Goal: Task Accomplishment & Management: Manage account settings

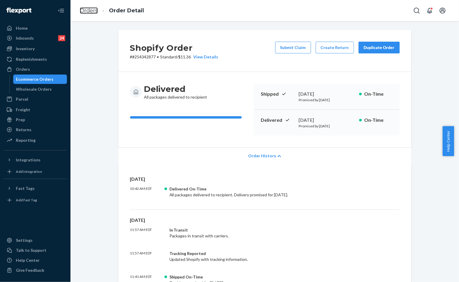
click at [85, 12] on link "Orders" at bounding box center [89, 10] width 18 height 6
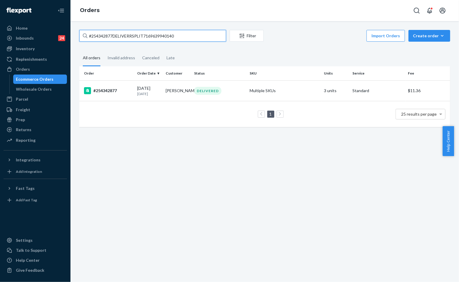
click at [183, 37] on input "#254342877DELIVERRSPLIT7169639940140" at bounding box center [152, 36] width 147 height 12
paste input "5121277"
type input "#255121277"
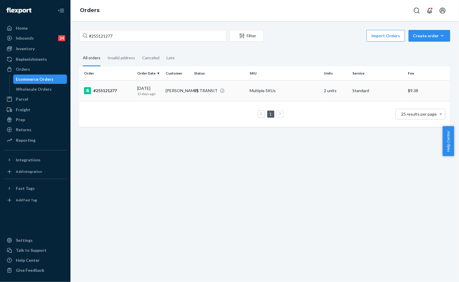
click at [175, 86] on td "Lindsey Craft" at bounding box center [177, 90] width 28 height 21
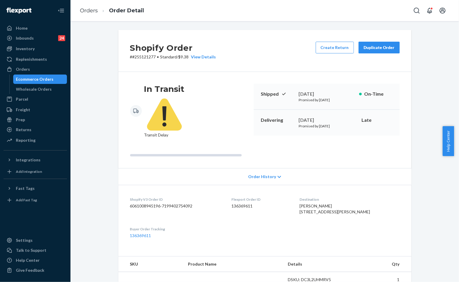
click at [321, 80] on div "In Transit Transit Delay Shipped September 8, 2025 Promised by September 9, 202…" at bounding box center [264, 120] width 293 height 96
click at [375, 48] on div "Duplicate Order" at bounding box center [378, 48] width 31 height 6
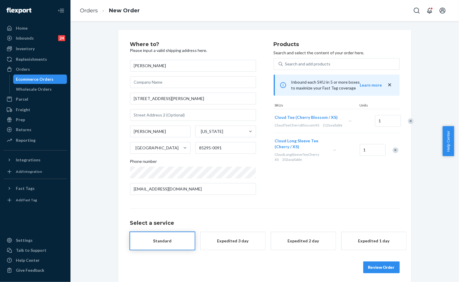
drag, startPoint x: 351, startPoint y: 199, endPoint x: 342, endPoint y: 193, distance: 10.2
click at [351, 199] on div "Products Search and select the content of your order here. Search and add produ…" at bounding box center [337, 121] width 126 height 158
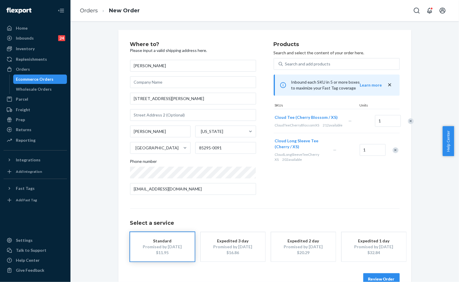
click at [381, 277] on button "Review Order" at bounding box center [381, 279] width 36 height 12
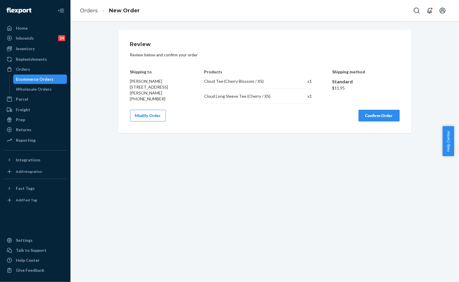
click at [369, 115] on button "Confirm Order" at bounding box center [378, 116] width 41 height 12
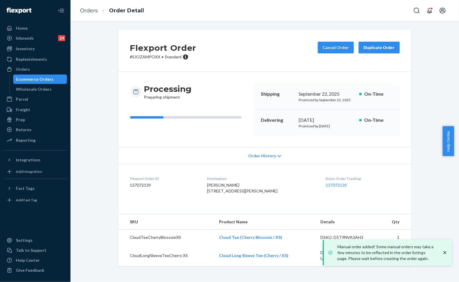
click at [155, 60] on p "# SJOZAMPOXX • Standard" at bounding box center [163, 57] width 66 height 6
copy div "Flexport Order # SJOZAMPOXX"
drag, startPoint x: 158, startPoint y: 57, endPoint x: 121, endPoint y: 52, distance: 37.0
click at [121, 52] on div "Flexport Order # SJOZAMPOXX • Standard Cancel Order Duplicate Order" at bounding box center [264, 51] width 293 height 42
drag, startPoint x: 136, startPoint y: 54, endPoint x: 141, endPoint y: 56, distance: 5.3
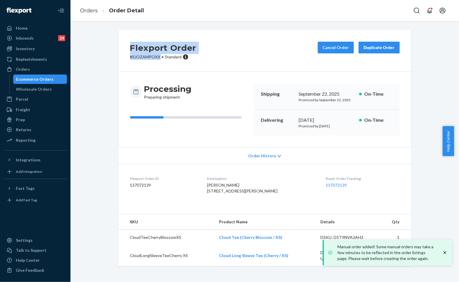
click at [136, 54] on p "# SJOZAMPOXX • Standard" at bounding box center [163, 57] width 66 height 6
click at [149, 57] on p "# SJOZAMPOXX • Standard" at bounding box center [163, 57] width 66 height 6
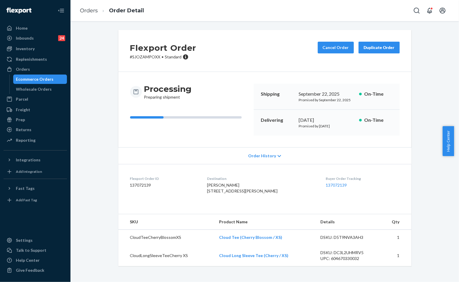
click at [162, 58] on span "•" at bounding box center [163, 56] width 2 height 5
click at [156, 56] on p "# SJOZAMPOXX • Standard" at bounding box center [163, 57] width 66 height 6
drag, startPoint x: 156, startPoint y: 56, endPoint x: 119, endPoint y: 52, distance: 37.5
click at [119, 52] on div "Flexport Order # SJOZAMPOXX • Standard Cancel Order Duplicate Order" at bounding box center [264, 51] width 293 height 42
click at [139, 54] on p "# SJOZAMPOXX • Standard" at bounding box center [163, 57] width 66 height 6
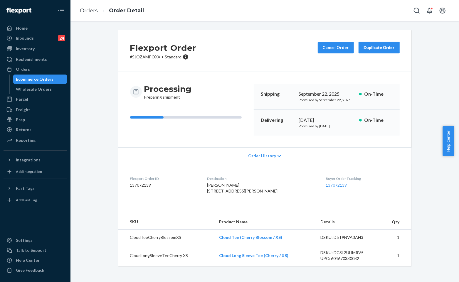
click at [148, 54] on p "# SJOZAMPOXX • Standard" at bounding box center [163, 57] width 66 height 6
drag, startPoint x: 156, startPoint y: 56, endPoint x: 122, endPoint y: 55, distance: 34.7
click at [122, 55] on div "Flexport Order # SJOZAMPOXX • Standard Cancel Order Duplicate Order" at bounding box center [264, 51] width 293 height 42
copy p "# SJOZAMPOXX"
click at [201, 65] on div "Flexport Order # SJOZAMPOXX • Standard Cancel Order Duplicate Order" at bounding box center [264, 51] width 293 height 42
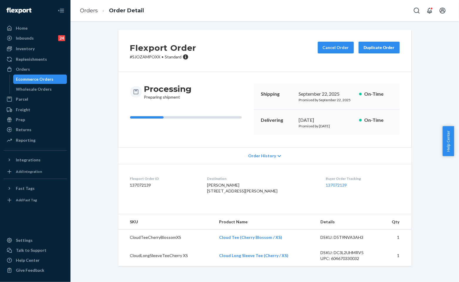
click at [421, 164] on div "Flexport Order # SJOZAMPOXX • Standard Cancel Order Duplicate Order Processing …" at bounding box center [265, 151] width 380 height 243
click at [99, 17] on ol "Orders Order Detail" at bounding box center [111, 10] width 73 height 17
click at [93, 10] on link "Orders" at bounding box center [89, 10] width 18 height 6
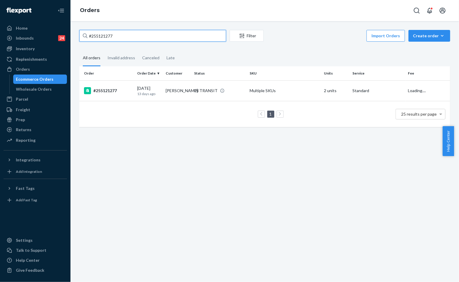
click at [166, 34] on input "#255121277" at bounding box center [152, 36] width 147 height 12
paste input "7984"
type input "#255179847"
click at [192, 86] on td "DELIVERED" at bounding box center [219, 90] width 55 height 21
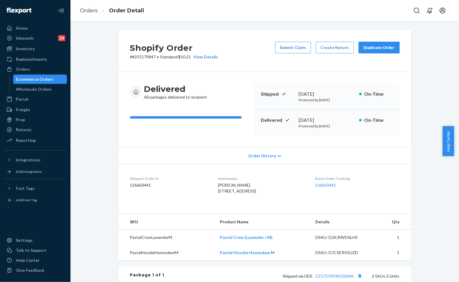
click at [251, 69] on div "Shopify Order # #255179847 • Standard / $10.21 View Details Submit Claim Create…" at bounding box center [264, 51] width 293 height 42
click at [296, 46] on button "Submit Claim" at bounding box center [293, 48] width 36 height 12
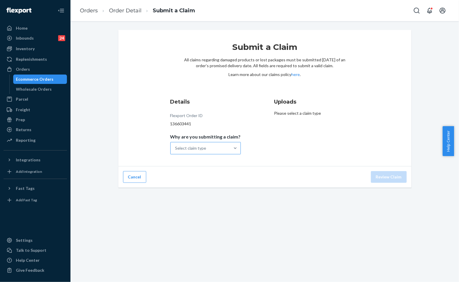
click at [216, 146] on div "Select claim type" at bounding box center [200, 148] width 59 height 12
click at [176, 146] on input "Why are you submitting a claim? Select claim type" at bounding box center [175, 148] width 1 height 6
click at [187, 200] on div "Missing product" at bounding box center [205, 198] width 68 height 12
click at [176, 151] on input "Why are you submitting a claim? option Missing product focused, 4 of 4. 4 resul…" at bounding box center [175, 148] width 1 height 6
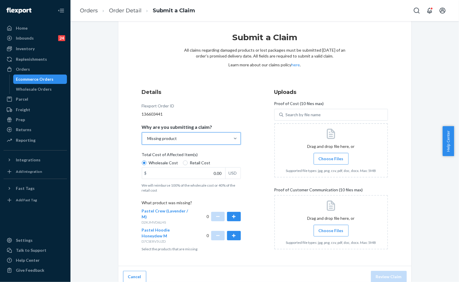
scroll to position [15, 0]
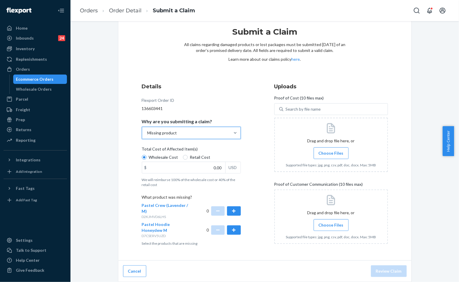
click at [181, 162] on div "$ 0.00 USD" at bounding box center [191, 168] width 99 height 12
click at [181, 162] on input "0.00" at bounding box center [183, 167] width 83 height 11
click at [183, 159] on label "Retail Cost" at bounding box center [197, 157] width 28 height 6
click at [183, 159] on input "Retail Cost" at bounding box center [185, 157] width 5 height 5
radio input "true"
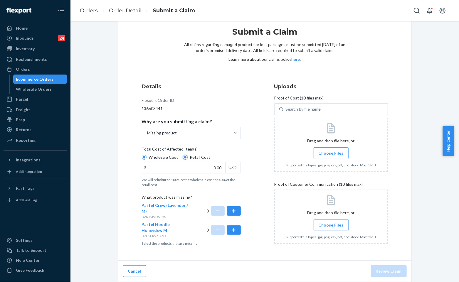
radio input "false"
click at [233, 225] on button "button" at bounding box center [234, 229] width 14 height 9
click at [258, 200] on div "Details Flexport Order ID 136603441 Why are you submitting a claim? Missing pro…" at bounding box center [265, 166] width 246 height 166
click at [329, 140] on div at bounding box center [331, 145] width 114 height 54
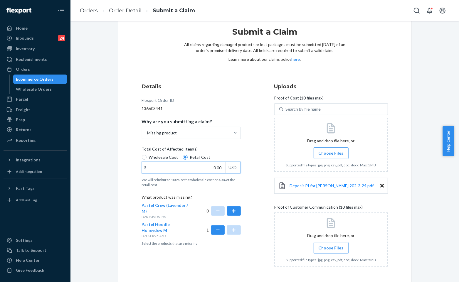
click at [219, 168] on input "0.00" at bounding box center [183, 167] width 83 height 11
type input "47.00"
click at [259, 108] on div "Details Flexport Order ID 136603441 Why are you submitting a claim? Missing pro…" at bounding box center [265, 177] width 246 height 189
click at [336, 252] on label "Choose Files" at bounding box center [331, 248] width 35 height 12
click at [331, 251] on input "Choose Files" at bounding box center [331, 248] width 0 height 6
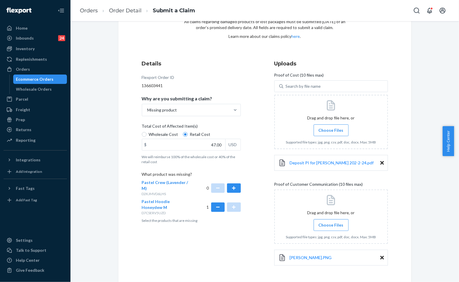
scroll to position [61, 0]
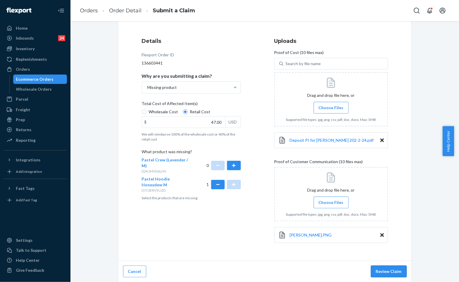
click at [386, 266] on button "Review Claim" at bounding box center [389, 272] width 36 height 12
click at [384, 270] on button "Review Claim" at bounding box center [389, 272] width 36 height 12
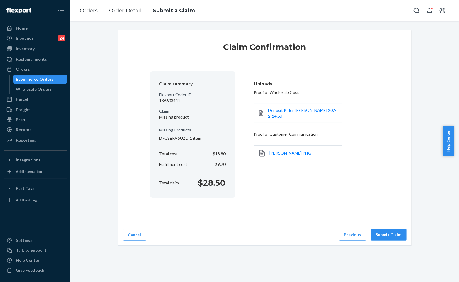
drag, startPoint x: 386, startPoint y: 236, endPoint x: 409, endPoint y: 240, distance: 23.4
click at [386, 237] on button "Submit Claim" at bounding box center [389, 235] width 36 height 12
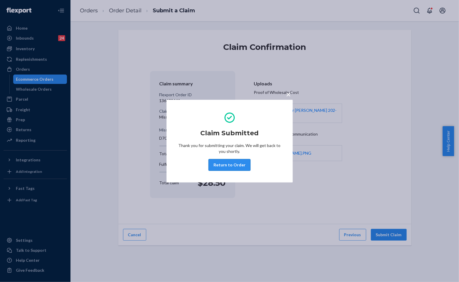
click at [235, 165] on button "Return to Order" at bounding box center [229, 165] width 42 height 12
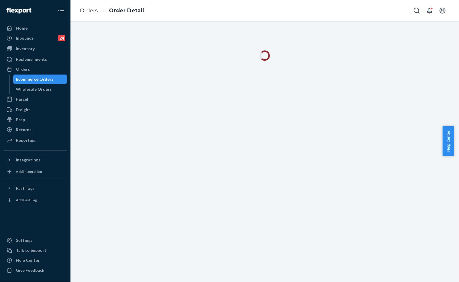
click at [366, 153] on div at bounding box center [264, 151] width 388 height 261
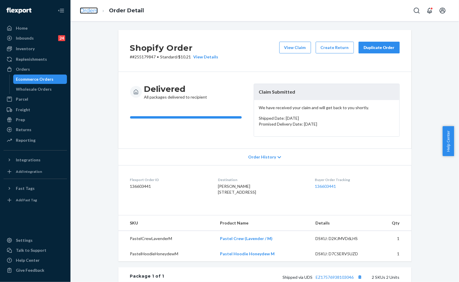
click at [95, 10] on link "Orders" at bounding box center [89, 10] width 18 height 6
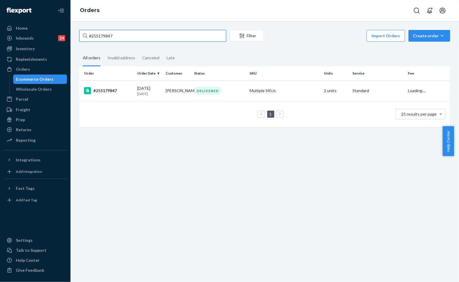
drag, startPoint x: 118, startPoint y: 39, endPoint x: 143, endPoint y: 37, distance: 25.3
click at [119, 38] on input "#255179847" at bounding box center [152, 36] width 147 height 12
paste input "86468"
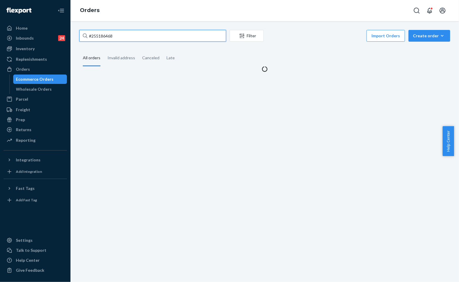
type input "#255186468"
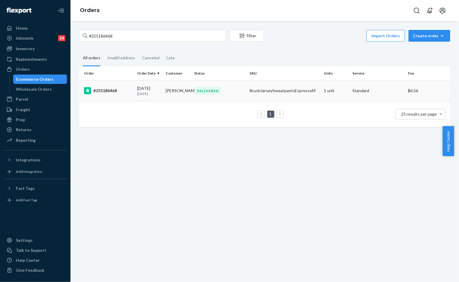
click at [262, 95] on td "BrushJerseySweatpantsEspressoM" at bounding box center [284, 90] width 74 height 21
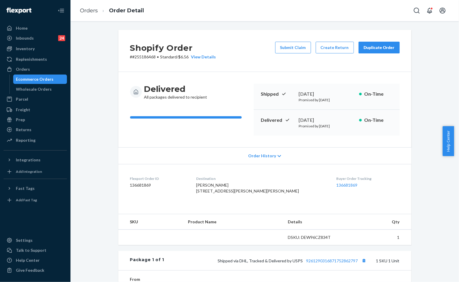
scroll to position [33, 0]
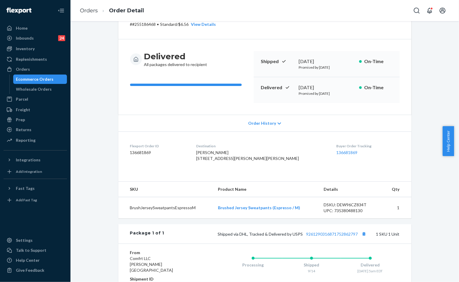
drag, startPoint x: 153, startPoint y: 36, endPoint x: 157, endPoint y: 38, distance: 5.1
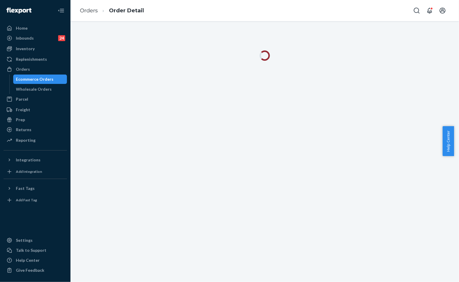
drag, startPoint x: 188, startPoint y: 73, endPoint x: 339, endPoint y: 185, distance: 188.4
click at [339, 185] on div at bounding box center [264, 151] width 388 height 261
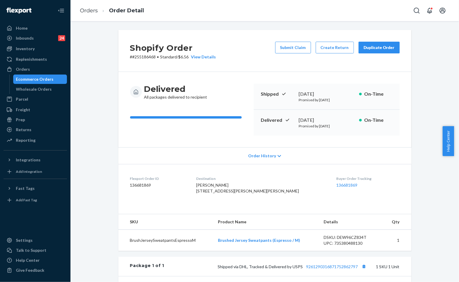
click at [255, 68] on div "Shopify Order # #255186468 • Standard / $6.56 View Details Submit Claim Create …" at bounding box center [264, 51] width 293 height 42
click at [245, 73] on div "Delivered All packages delivered to recipient Shipped [DATE] Promised by [DATE]…" at bounding box center [264, 109] width 293 height 75
click at [91, 13] on link "Orders" at bounding box center [89, 10] width 18 height 6
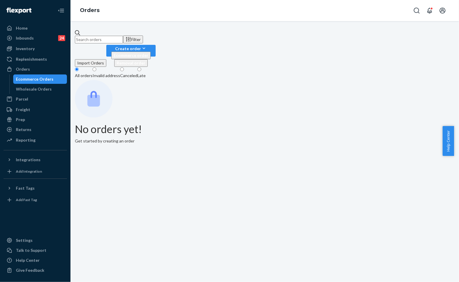
click at [123, 37] on input "text" at bounding box center [99, 40] width 48 height 8
paste input "255094619"
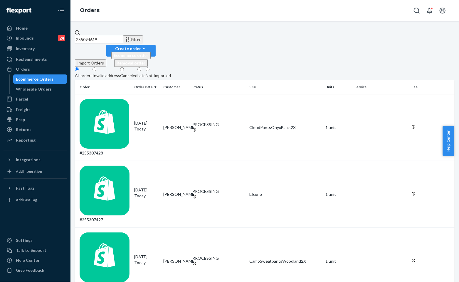
type input "255094619"
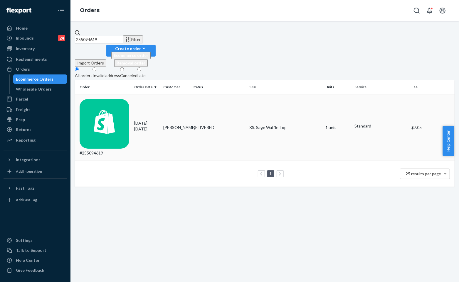
click at [201, 100] on td "DELIVERED" at bounding box center [218, 127] width 57 height 67
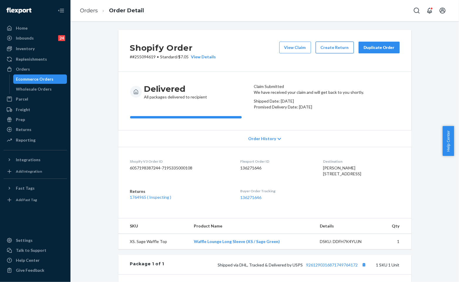
click at [333, 52] on button "Create Return" at bounding box center [335, 48] width 38 height 12
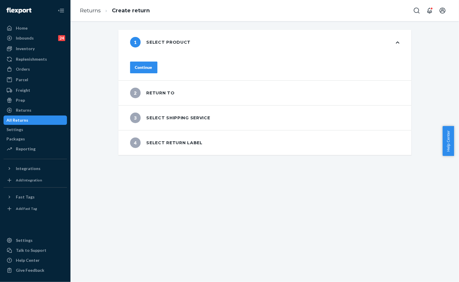
click at [152, 66] on div "Continue" at bounding box center [143, 68] width 17 height 6
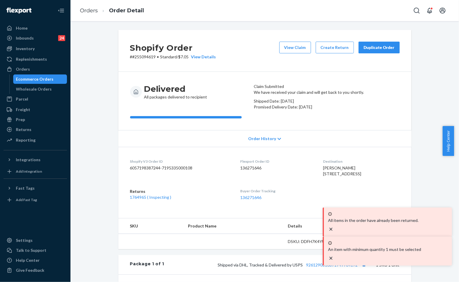
drag, startPoint x: 447, startPoint y: 242, endPoint x: 447, endPoint y: 248, distance: 6.2
click at [334, 233] on icon "close toast" at bounding box center [331, 230] width 6 height 6
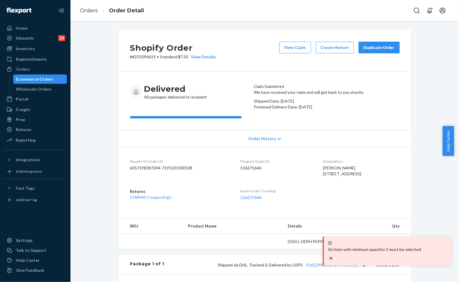
click at [444, 253] on div "An item with minimum quantity 1 must be selected" at bounding box center [387, 251] width 129 height 29
click at [332, 258] on icon "close toast" at bounding box center [330, 258] width 3 height 3
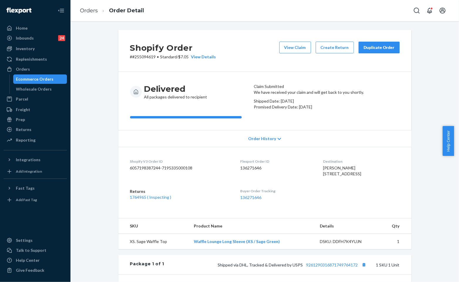
click at [432, 227] on div "Shopify Order # #255094619 • Standard / $7.05 View Details View Claim Create Re…" at bounding box center [265, 209] width 380 height 358
click at [326, 45] on button "Create Return" at bounding box center [335, 48] width 38 height 12
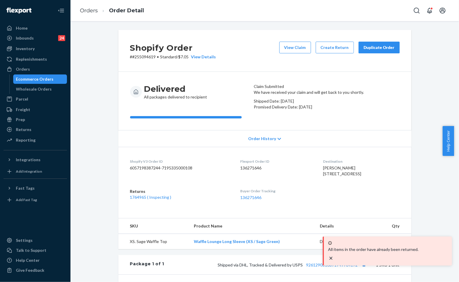
click at [334, 257] on icon "close toast" at bounding box center [331, 259] width 6 height 6
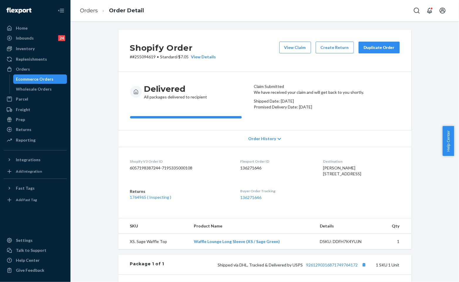
drag, startPoint x: 420, startPoint y: 220, endPoint x: 408, endPoint y: 215, distance: 13.1
click at [416, 218] on div "Shopify Order # #255094619 • Standard / $7.05 View Details View Claim Create Re…" at bounding box center [265, 209] width 380 height 358
drag, startPoint x: 155, startPoint y: 58, endPoint x: 127, endPoint y: 62, distance: 28.2
click at [127, 62] on div "Shopify Order # #255094619 • Standard / $7.05 View Details View Claim Create Re…" at bounding box center [264, 51] width 293 height 42
copy p "# #255094619"
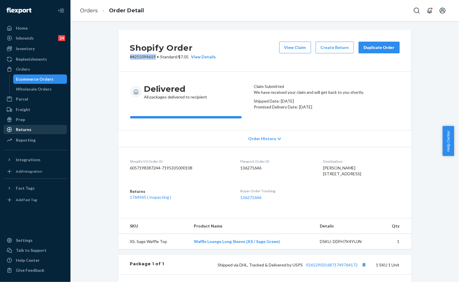
click at [16, 126] on div "Returns" at bounding box center [35, 130] width 62 height 8
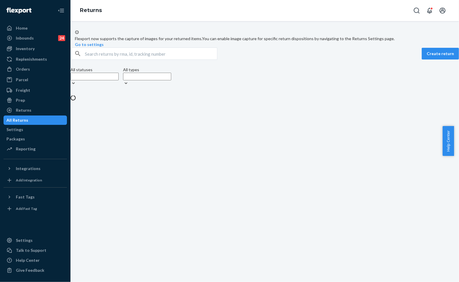
click at [151, 56] on div "Flexport now supports the capture of images for your returned items. You can en…" at bounding box center [264, 65] width 388 height 71
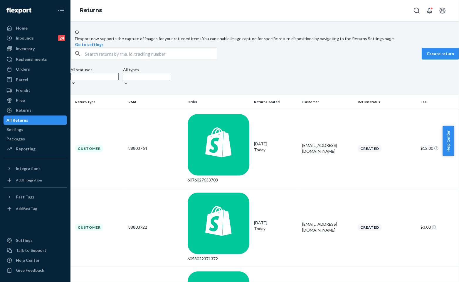
click at [136, 60] on input "text" at bounding box center [151, 54] width 132 height 12
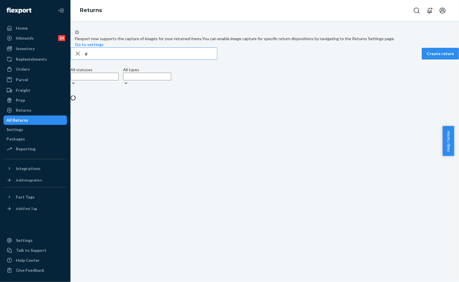
paste input "255094619"
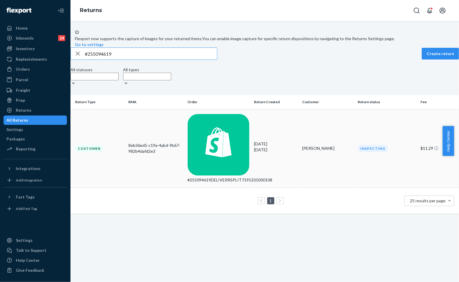
type input "#255094619"
click at [241, 177] on div "#255094619DELIVERRSPLIT7195335000108" at bounding box center [219, 180] width 62 height 6
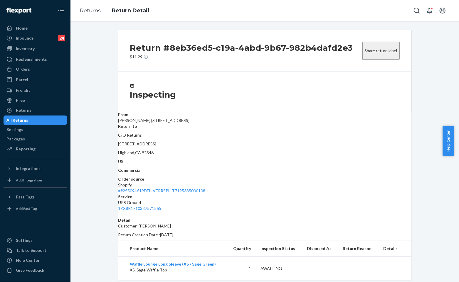
click at [213, 232] on p "Return Creation Date : [DATE]" at bounding box center [264, 235] width 293 height 6
click at [248, 218] on div "Detail Customer: [PERSON_NAME] Return Creation Date : [DATE]" at bounding box center [264, 228] width 293 height 21
click at [289, 89] on div "Inspecting" at bounding box center [265, 92] width 270 height 16
click at [291, 170] on div "Return #8eb36ed5-c19a-4abd-9b67-982b4dafd2e3 $11.29 Share return label Inspecti…" at bounding box center [264, 155] width 293 height 251
click at [303, 98] on div "Inspecting" at bounding box center [265, 92] width 270 height 16
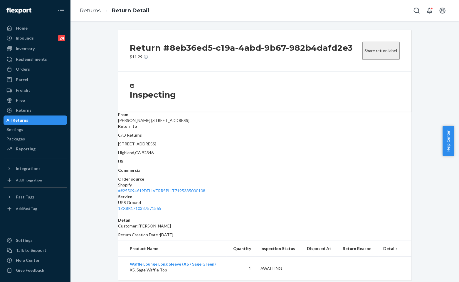
click at [215, 47] on h2 "Return #8eb36ed5-c19a-4abd-9b67-982b4dafd2e3" at bounding box center [241, 48] width 223 height 12
click at [217, 46] on h2 "Return #8eb36ed5-c19a-4abd-9b67-982b4dafd2e3" at bounding box center [241, 48] width 223 height 12
click at [201, 43] on h2 "Return #8eb36ed5-c19a-4abd-9b67-982b4dafd2e3" at bounding box center [241, 48] width 223 height 12
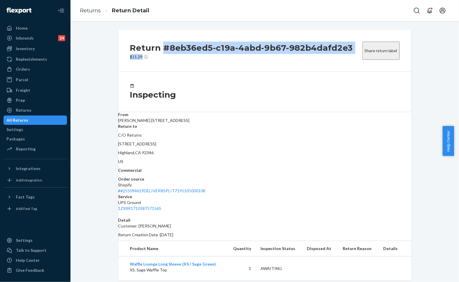
drag, startPoint x: 163, startPoint y: 48, endPoint x: 353, endPoint y: 44, distance: 190.6
click at [353, 44] on div "Return #8eb36ed5-c19a-4abd-9b67-982b4dafd2e3 $11.29 Share return label" at bounding box center [264, 51] width 293 height 42
copy div "#8eb36ed5-c19a-4abd-9b67-982b4dafd2e3 $11.29"
click at [345, 50] on h2 "Return #8eb36ed5-c19a-4abd-9b67-982b4dafd2e3" at bounding box center [241, 48] width 223 height 12
click at [360, 47] on div "Share return label" at bounding box center [381, 51] width 42 height 18
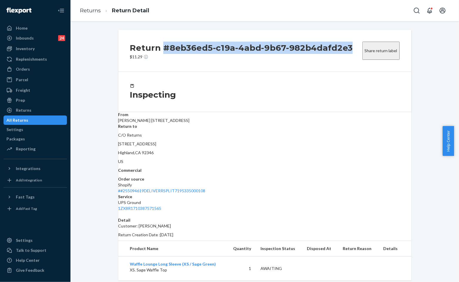
drag, startPoint x: 350, startPoint y: 49, endPoint x: 163, endPoint y: 45, distance: 187.4
click at [163, 45] on h2 "Return #8eb36ed5-c19a-4abd-9b67-982b4dafd2e3" at bounding box center [241, 48] width 223 height 12
copy h2 "#8eb36ed5-c19a-4abd-9b67-982b4dafd2e3"
click at [92, 10] on link "Returns" at bounding box center [90, 10] width 21 height 6
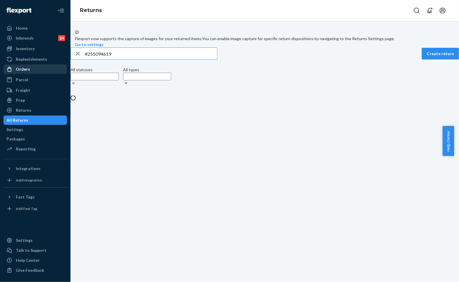
click at [25, 68] on div "Orders" at bounding box center [23, 69] width 14 height 6
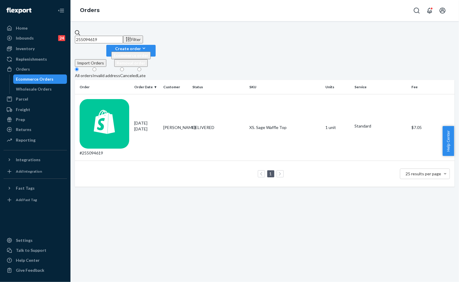
click at [123, 36] on input "255094619" at bounding box center [99, 40] width 48 height 8
paste input "#RY9RV0CSLL"
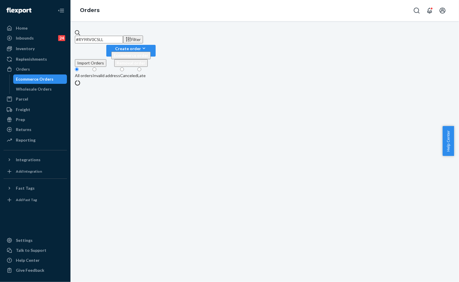
type input "#RY9RV0CSLL"
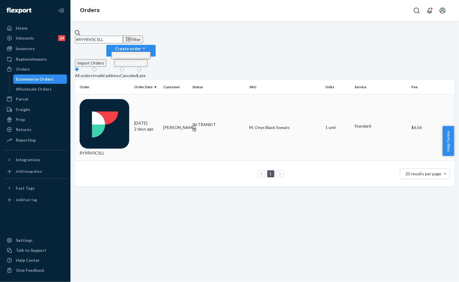
click at [189, 94] on td "[PERSON_NAME]" at bounding box center [175, 127] width 29 height 67
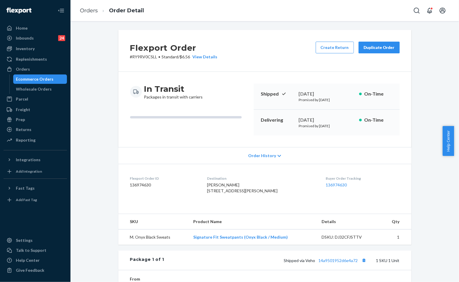
drag, startPoint x: 197, startPoint y: 149, endPoint x: 194, endPoint y: 141, distance: 8.8
click at [197, 149] on div "Order History" at bounding box center [264, 155] width 293 height 17
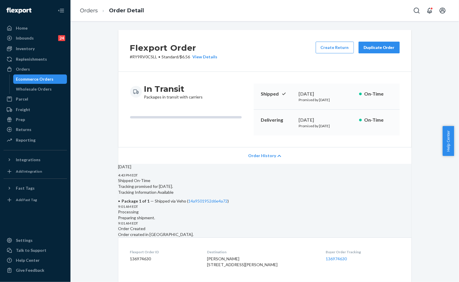
click at [246, 48] on div "Flexport Order # RY9RV0CSLL • Standard / $6.56 View Details Create Return Dupli…" at bounding box center [264, 51] width 293 height 42
click at [228, 204] on link "14a9501952d6e4a72" at bounding box center [207, 201] width 39 height 5
click at [224, 170] on p "[DATE]" at bounding box center [264, 167] width 293 height 6
click at [277, 66] on div "Flexport Order # RY9RV0CSLL • Standard / $6.56 View Details Create Return Dupli…" at bounding box center [264, 51] width 293 height 42
click at [230, 171] on div "[DATE] 4:43 PM EDT Shipped On-Time Tracking promised for [DATE]. Tracking Infor…" at bounding box center [264, 201] width 293 height 74
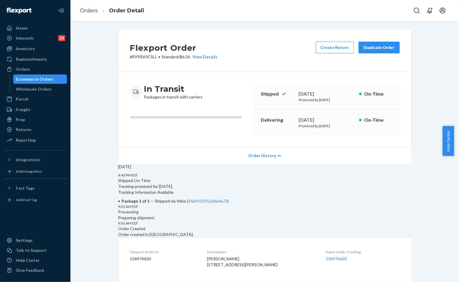
click at [262, 156] on span "Order History" at bounding box center [262, 156] width 28 height 6
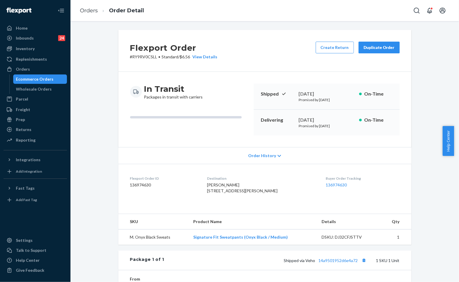
drag, startPoint x: 209, startPoint y: 190, endPoint x: 266, endPoint y: 206, distance: 59.6
click at [266, 206] on dl "Flexport Order ID 136974630 Destination [PERSON_NAME] [STREET_ADDRESS][PERSON_N…" at bounding box center [264, 186] width 293 height 44
copy span "[STREET_ADDRESS][PERSON_NAME]"
click at [95, 12] on link "Orders" at bounding box center [89, 10] width 18 height 6
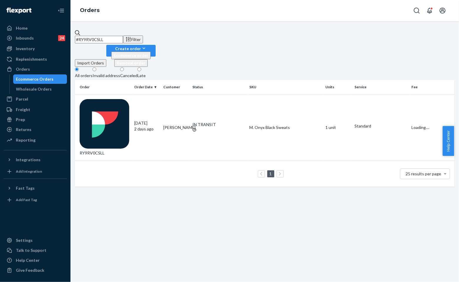
click at [123, 36] on input "#RY9RV0CSLL" at bounding box center [99, 40] width 48 height 8
paste input "BKL9A0CSEG"
type input "#BKL9A0CSEG"
click at [167, 94] on td "[PERSON_NAME]" at bounding box center [175, 127] width 29 height 67
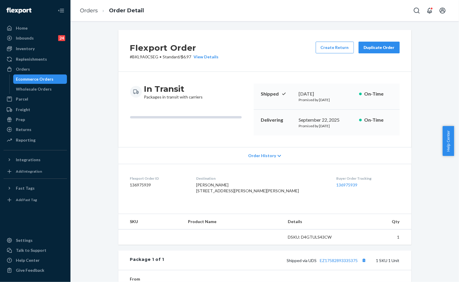
click at [265, 65] on div "Flexport Order # BKL9A0CSEG • Standard / $6.97 View Details Create Return Dupli…" at bounding box center [264, 51] width 293 height 42
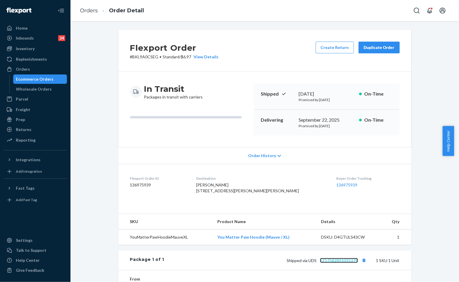
click at [331, 263] on link "EZ17582893335375" at bounding box center [339, 260] width 38 height 5
click at [231, 193] on span "[PERSON_NAME] [STREET_ADDRESS][PERSON_NAME][PERSON_NAME]" at bounding box center [247, 188] width 103 height 11
drag, startPoint x: 215, startPoint y: 193, endPoint x: 228, endPoint y: 200, distance: 15.4
click at [228, 200] on dl "Flexport Order ID 136975939 Destination [PERSON_NAME] [STREET_ADDRESS][PERSON_N…" at bounding box center [264, 186] width 293 height 44
copy span "191 [PERSON_NAME] [PERSON_NAME], IN"
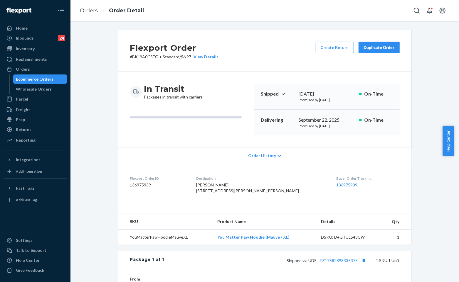
click at [225, 194] on div "[PERSON_NAME] [STREET_ADDRESS][PERSON_NAME][PERSON_NAME]" at bounding box center [261, 188] width 131 height 12
drag, startPoint x: 223, startPoint y: 203, endPoint x: 212, endPoint y: 188, distance: 18.5
click at [212, 188] on dl "Flexport Order ID 136975939 Destination [PERSON_NAME] [STREET_ADDRESS][PERSON_N…" at bounding box center [264, 186] width 293 height 44
copy span "[STREET_ADDRESS][PERSON_NAME][PERSON_NAME]"
click at [90, 13] on link "Orders" at bounding box center [89, 10] width 18 height 6
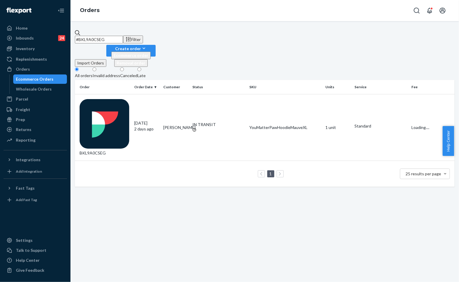
click at [123, 36] on input "#BKL9A0CSEG" at bounding box center [99, 40] width 48 height 8
paste input "RJUIP4SIXX"
type input "#RJUIP4SIXX"
click at [177, 94] on td "[PERSON_NAME]" at bounding box center [175, 127] width 29 height 67
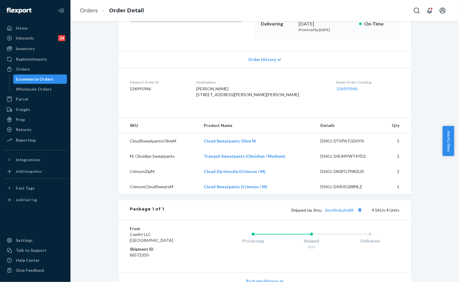
scroll to position [98, 0]
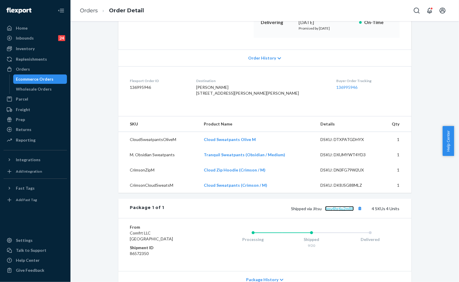
click at [342, 211] on link "3mv4hr6u2m88" at bounding box center [339, 208] width 29 height 5
drag, startPoint x: 286, startPoint y: 114, endPoint x: 269, endPoint y: 106, distance: 18.9
click at [286, 110] on dl "Flexport Order ID 136995946 Destination [PERSON_NAME] [STREET_ADDRESS][PERSON_N…" at bounding box center [264, 88] width 293 height 44
drag, startPoint x: 213, startPoint y: 94, endPoint x: 227, endPoint y: 103, distance: 16.7
click at [225, 105] on dl "Flexport Order ID 136995946 Destination [PERSON_NAME] [STREET_ADDRESS][PERSON_N…" at bounding box center [264, 88] width 293 height 44
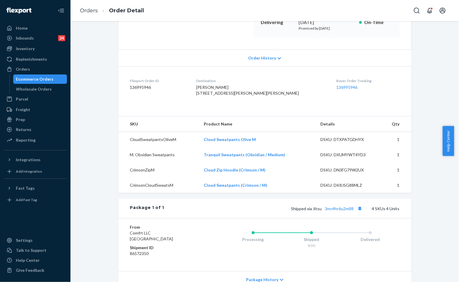
copy span "[STREET_ADDRESS][PERSON_NAME][PERSON_NAME]"
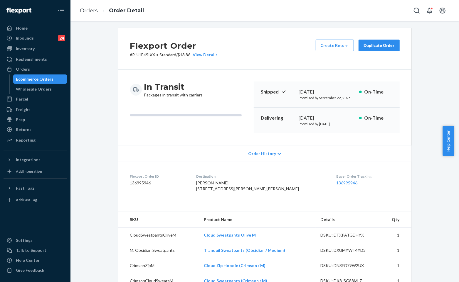
scroll to position [0, 0]
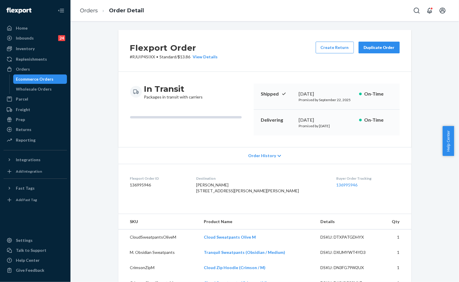
click at [224, 99] on div "In Transit Packages in transit with carriers" at bounding box center [189, 92] width 119 height 16
click at [202, 130] on div "In Transit Packages in transit with carriers" at bounding box center [189, 110] width 119 height 52
click at [260, 61] on div "Flexport Order # RJUIP4SIXX • Standard / $13.86 View Details Create Return Dupl…" at bounding box center [264, 51] width 293 height 42
click at [242, 43] on div "Flexport Order # RJUIP4SIXX • Standard / $13.86 View Details Create Return Dupl…" at bounding box center [264, 51] width 293 height 42
click at [89, 11] on link "Orders" at bounding box center [89, 10] width 18 height 6
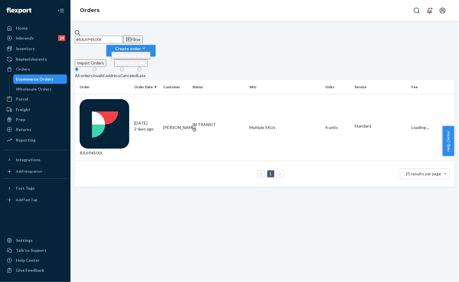
click at [123, 39] on input "#RJUIP4SIXX" at bounding box center [99, 40] width 48 height 8
paste input "255129607"
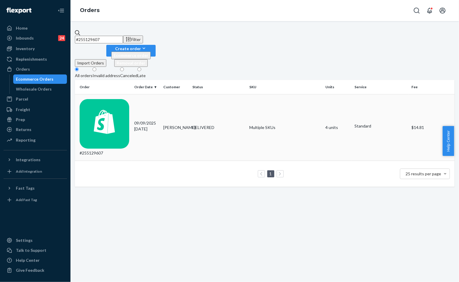
type input "#255129607"
click at [168, 94] on td "[PERSON_NAME]" at bounding box center [175, 127] width 29 height 67
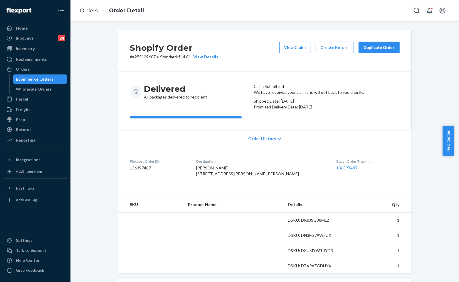
click at [256, 77] on div "Delivered All packages delivered to recipient Claim Submitted We have received …" at bounding box center [264, 101] width 293 height 58
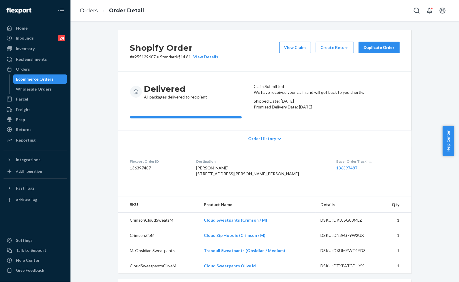
click at [368, 48] on div "Duplicate Order" at bounding box center [378, 48] width 31 height 6
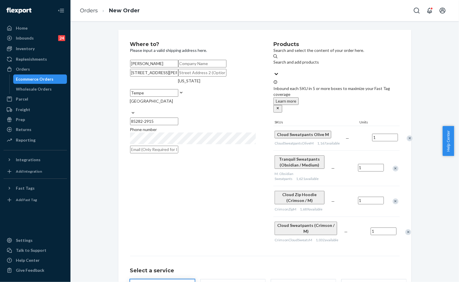
drag, startPoint x: 189, startPoint y: 104, endPoint x: 113, endPoint y: 73, distance: 81.3
click at [118, 87] on div "Where to? Please input a valid shipping address here. [PERSON_NAME] [STREET_ADD…" at bounding box center [264, 187] width 293 height 314
paste input "[STREET_ADDRESS][PERSON_NAME][PERSON_NAME]."
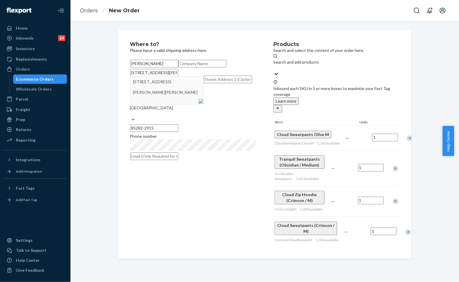
type input "[STREET_ADDRESS][PERSON_NAME][PERSON_NAME]."
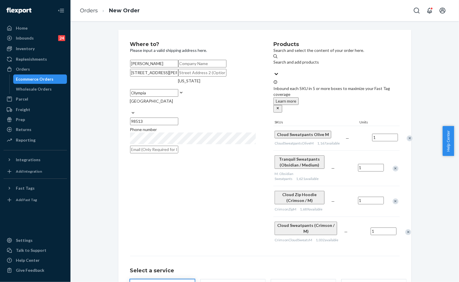
click at [181, 77] on input "text" at bounding box center [202, 73] width 48 height 8
paste input "[STREET_ADDRESS][PERSON_NAME][PERSON_NAME]."
type input "[STREET_ADDRESS][PERSON_NAME][PERSON_NAME]."
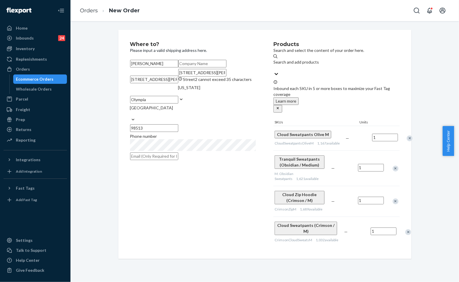
drag, startPoint x: 218, startPoint y: 115, endPoint x: 116, endPoint y: 110, distance: 101.7
click at [120, 110] on div "Where to? Please input a valid shipping address here. [PERSON_NAME] [STREET_ADD…" at bounding box center [264, 144] width 293 height 229
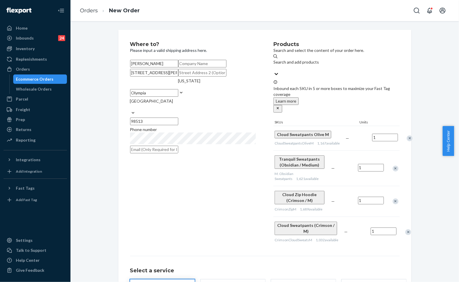
click at [104, 166] on div "Where to? Please input a valid shipping address here. [PERSON_NAME] [STREET_ADD…" at bounding box center [265, 184] width 380 height 309
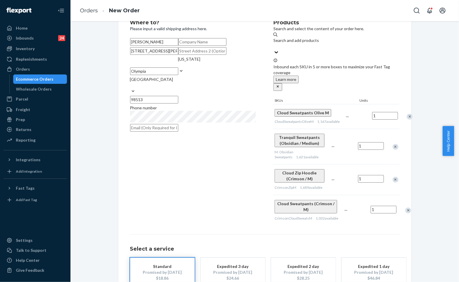
scroll to position [48, 0]
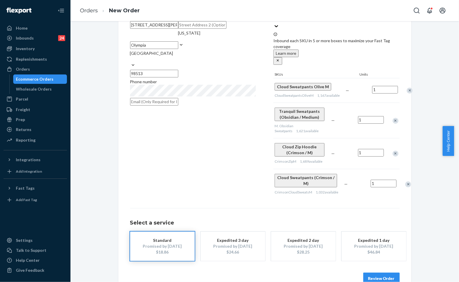
click at [371, 273] on button "Review Order" at bounding box center [381, 279] width 36 height 12
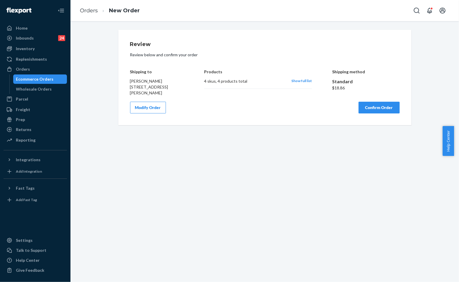
click at [376, 106] on button "Confirm Order" at bounding box center [378, 108] width 41 height 12
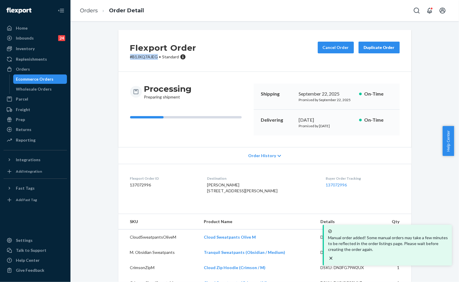
copy p "# B1JXQ7AJEG"
drag, startPoint x: 156, startPoint y: 56, endPoint x: 128, endPoint y: 56, distance: 28.2
click at [130, 56] on p "# B1JXQ7AJEG • Standard" at bounding box center [163, 57] width 66 height 6
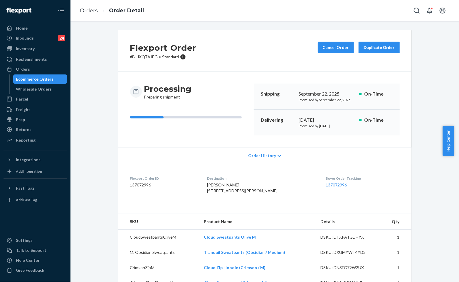
click at [242, 44] on div "Flexport Order # B1JXQ7AJEG • Standard Cancel Order Duplicate Order" at bounding box center [264, 51] width 293 height 42
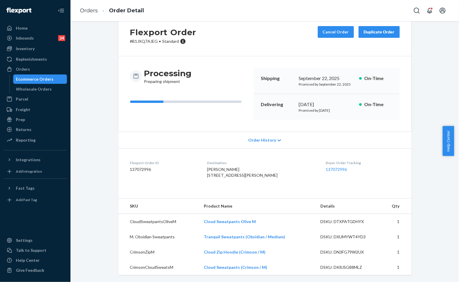
scroll to position [27, 0]
click at [86, 12] on link "Orders" at bounding box center [89, 10] width 18 height 6
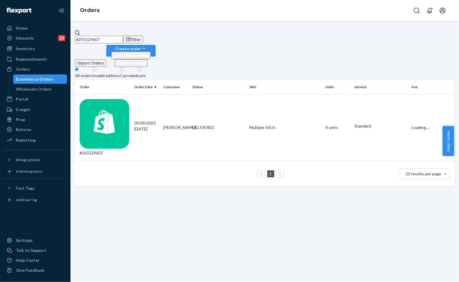
click at [123, 36] on input "#255129607" at bounding box center [99, 40] width 48 height 8
paste input "BKELSSJIEG"
type input "#BKELSSJIEG"
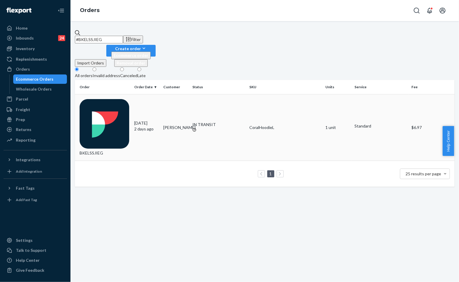
click at [192, 122] on div "IN TRANSIT" at bounding box center [218, 128] width 52 height 12
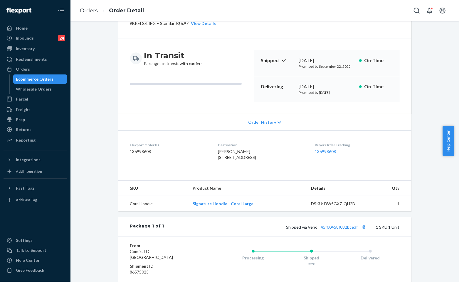
scroll to position [65, 0]
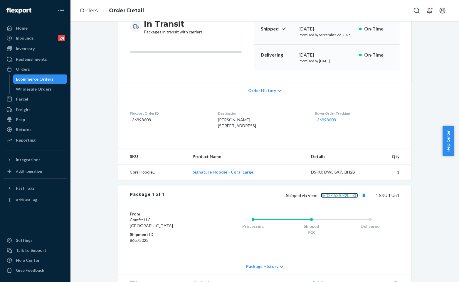
click at [330, 198] on link "45f00458f082bce3f" at bounding box center [339, 195] width 37 height 5
drag, startPoint x: 228, startPoint y: 135, endPoint x: 207, endPoint y: 127, distance: 22.5
click at [207, 127] on dl "Flexport Order ID 136998608 Destination [PERSON_NAME] [STREET_ADDRESS] Buyer Or…" at bounding box center [264, 121] width 293 height 44
copy span "[STREET_ADDRESS]"
